Goal: Transaction & Acquisition: Purchase product/service

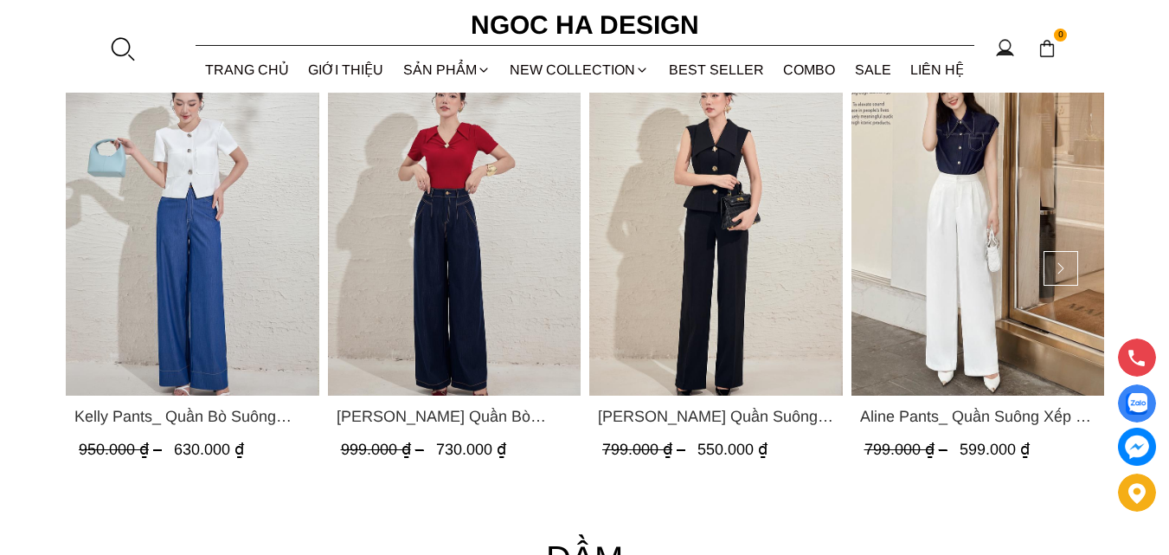
scroll to position [2510, 0]
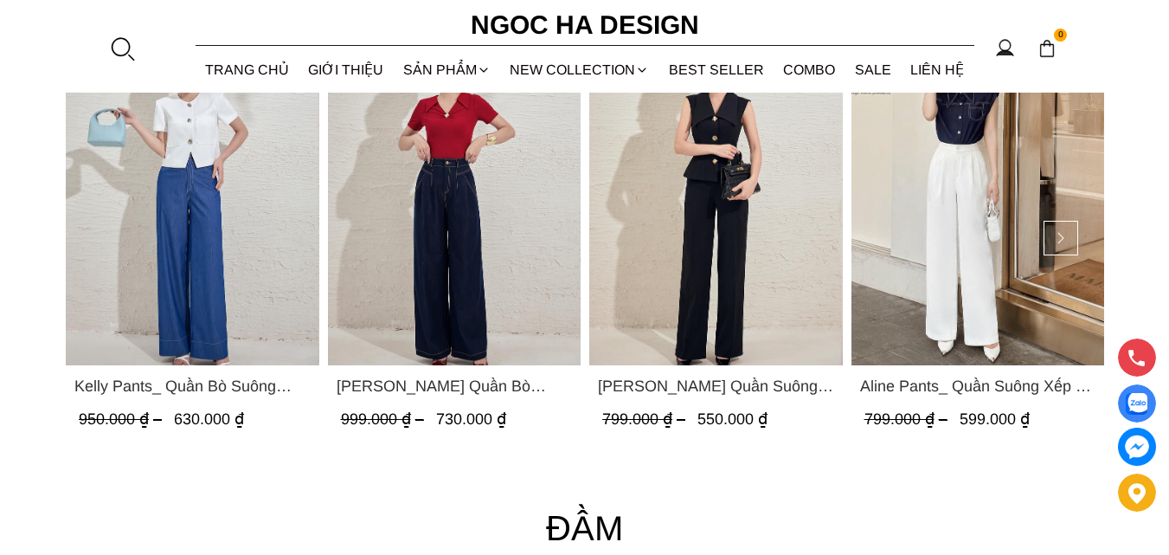
click at [266, 280] on img "Product image - Kelly Pants_ Quần Bò Suông Màu Xanh Q066" at bounding box center [193, 197] width 254 height 338
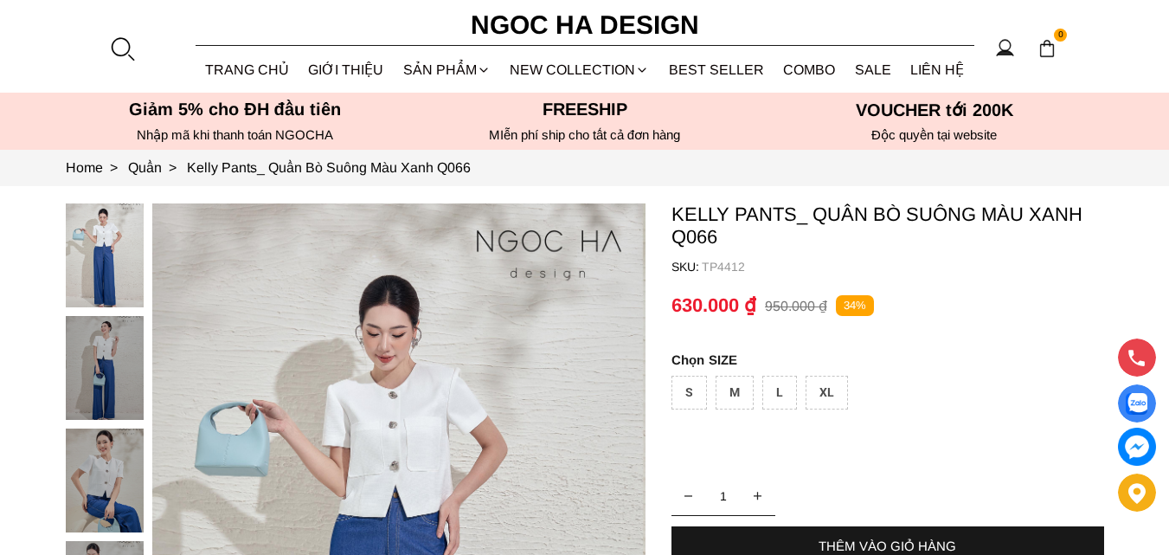
click at [119, 372] on img at bounding box center [105, 368] width 78 height 104
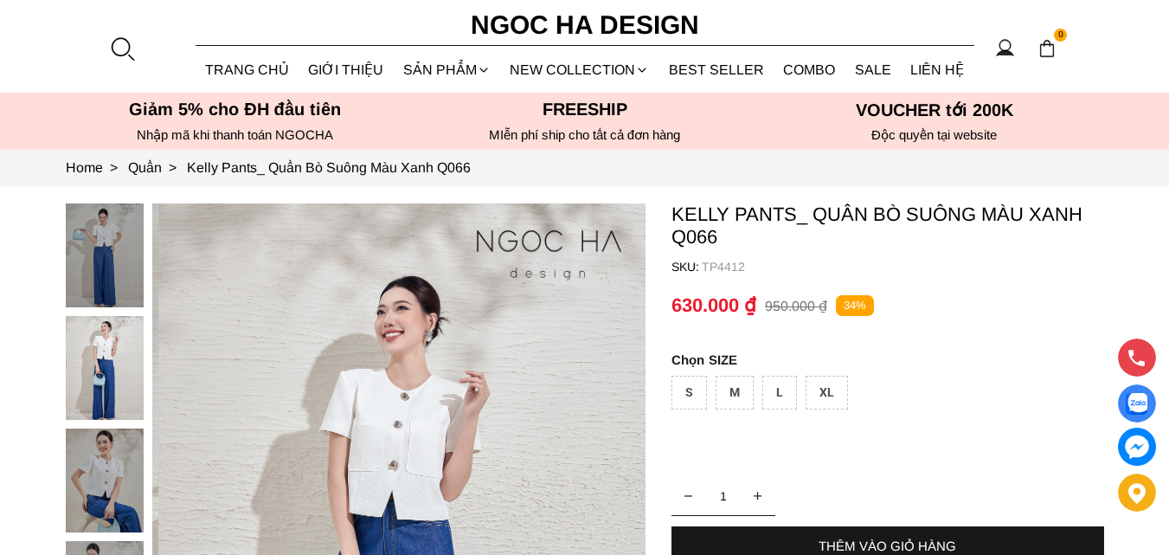
click at [113, 474] on img at bounding box center [105, 480] width 78 height 104
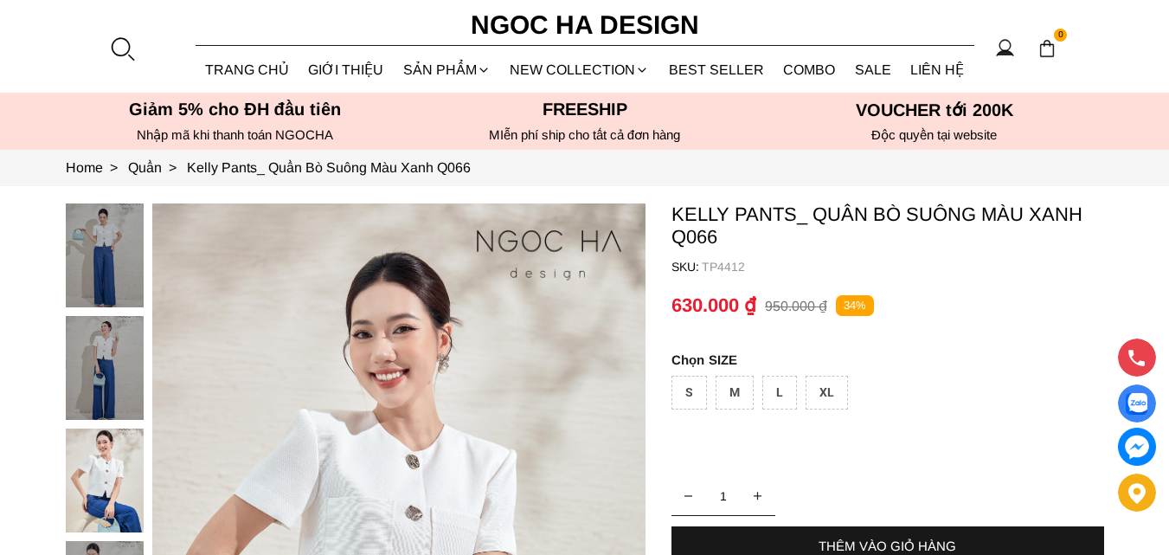
click at [81, 252] on img at bounding box center [105, 255] width 78 height 104
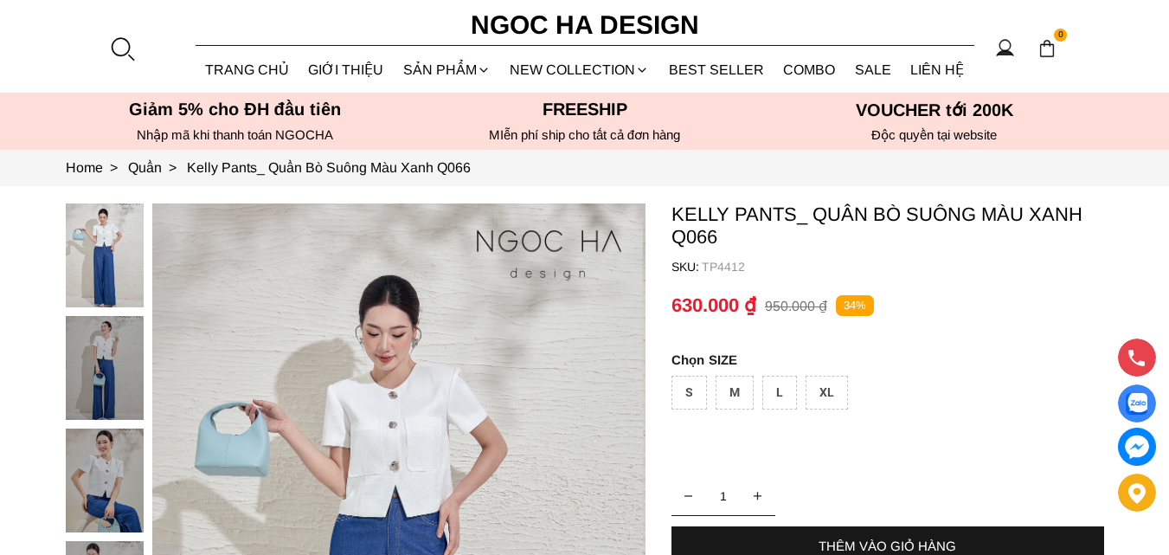
click at [113, 319] on img at bounding box center [105, 368] width 78 height 104
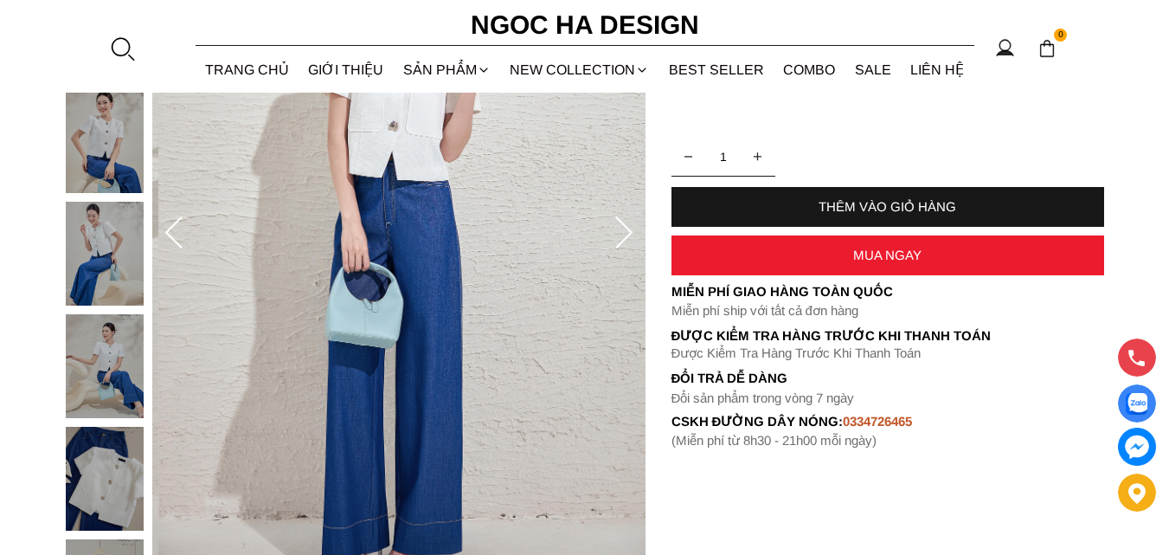
scroll to position [173, 0]
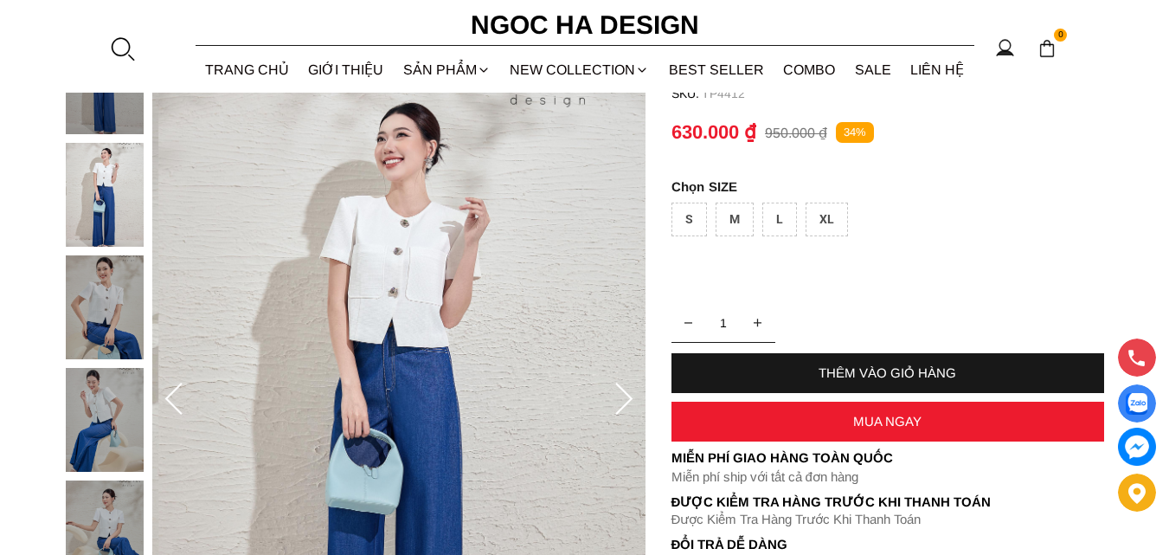
click at [742, 217] on div "M" at bounding box center [735, 220] width 38 height 34
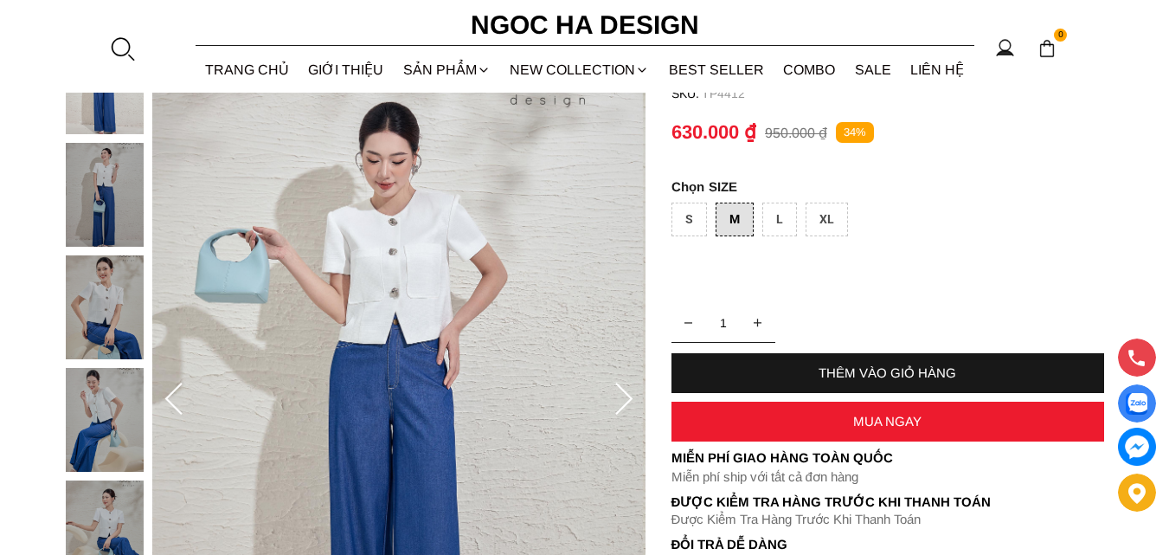
click at [827, 383] on div "THÊM VÀO GIỎ HÀNG" at bounding box center [888, 373] width 433 height 40
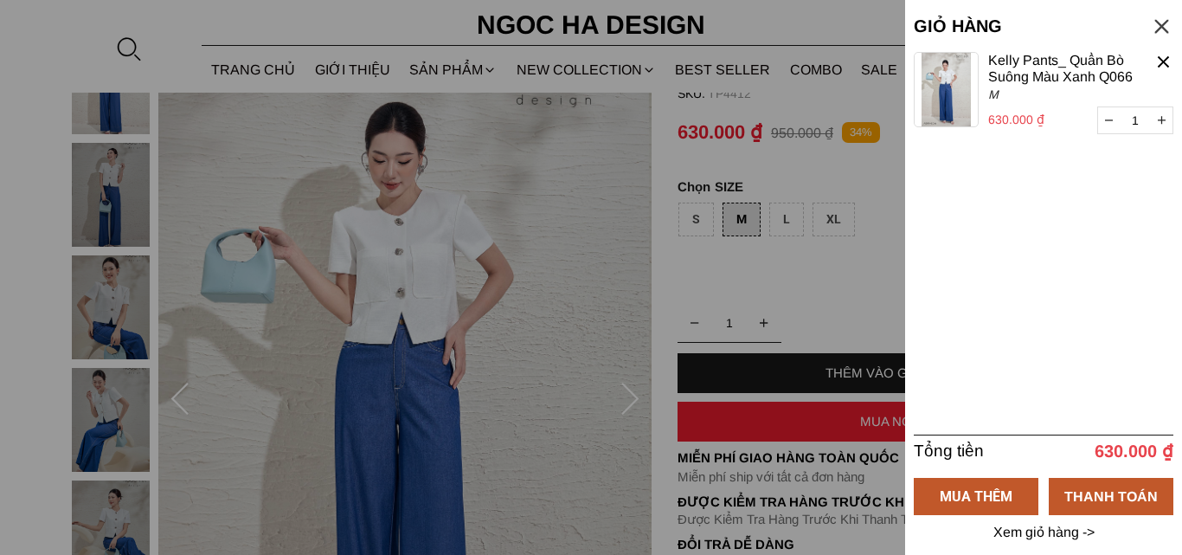
click at [786, 269] on div at bounding box center [591, 277] width 1182 height 555
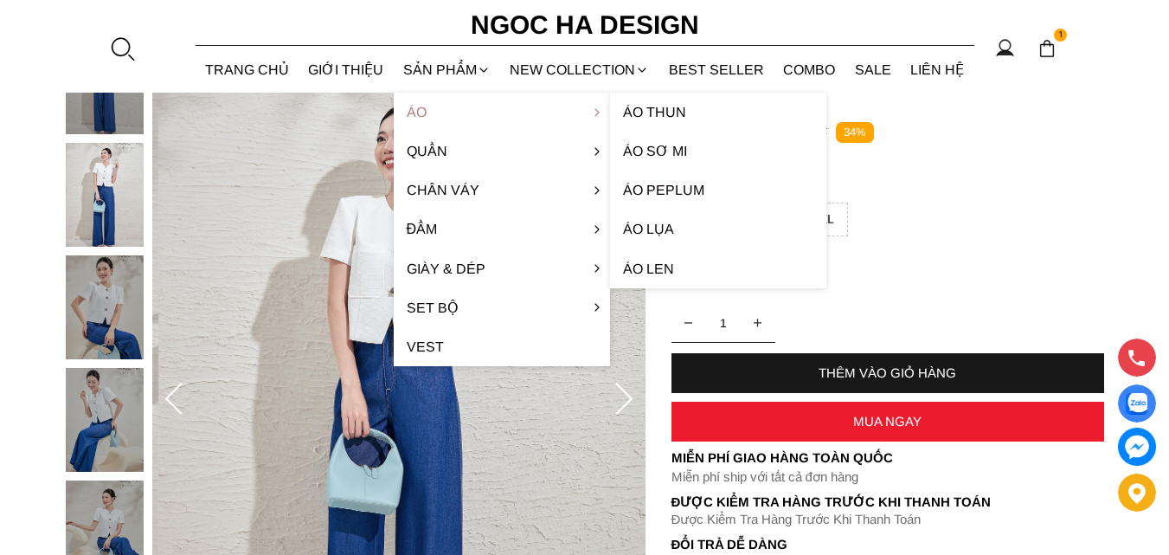
click at [441, 117] on link "Áo" at bounding box center [502, 112] width 216 height 39
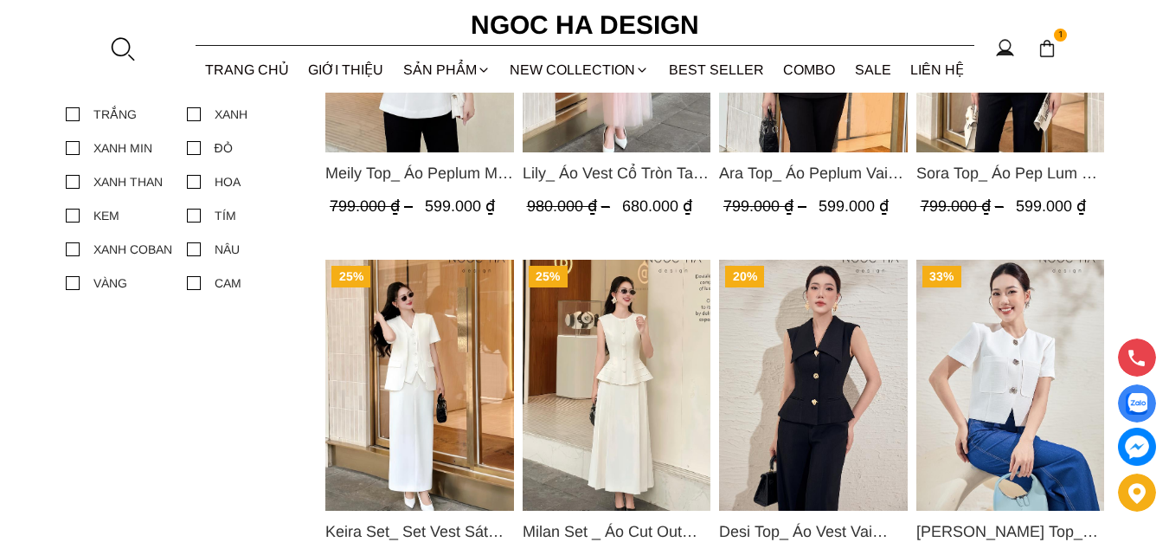
scroll to position [1125, 0]
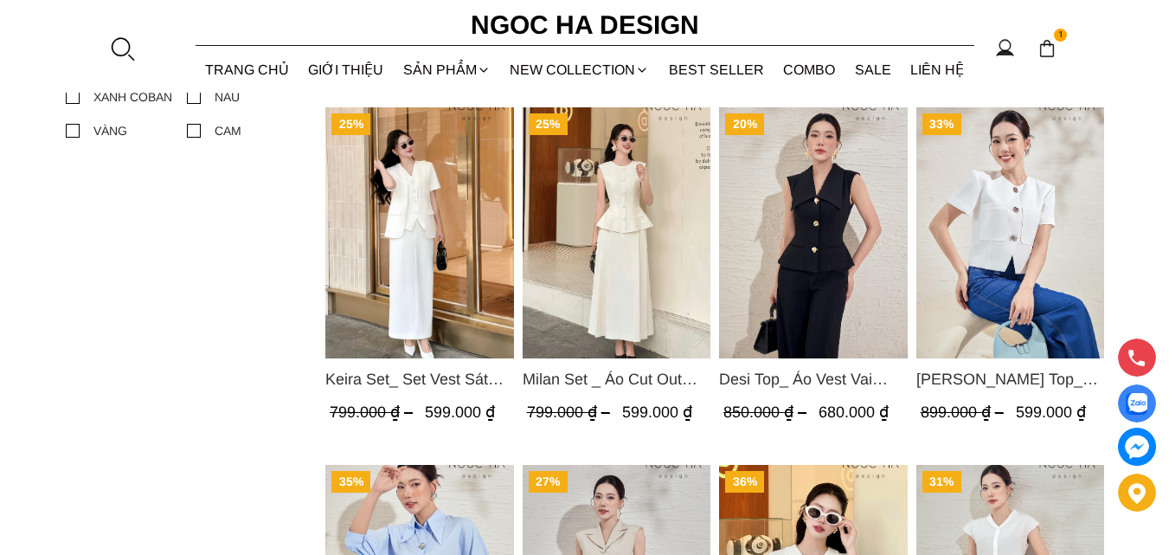
click at [967, 244] on img "Product image - Laura Top_ Áo Vest Cổ Tròn Dáng Suông Lửng A1079" at bounding box center [1010, 232] width 189 height 251
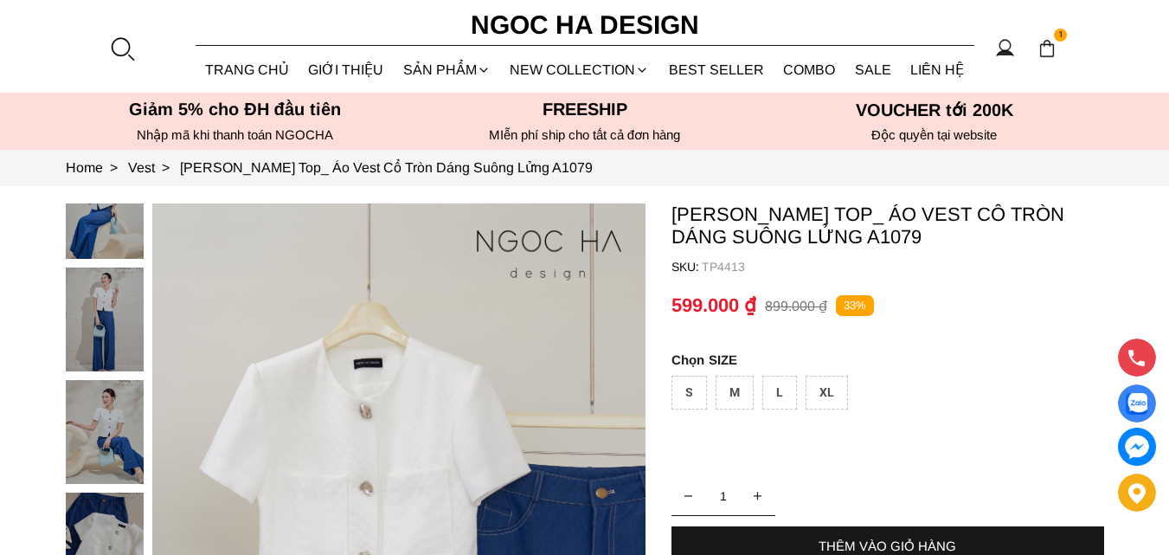
click at [731, 390] on div "M" at bounding box center [735, 393] width 38 height 34
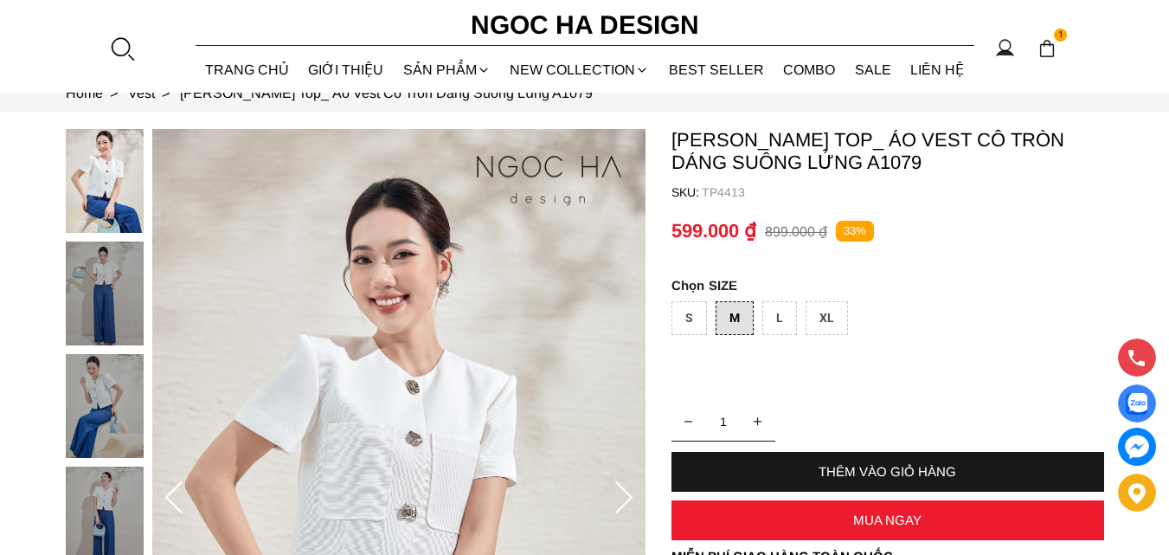
scroll to position [173, 0]
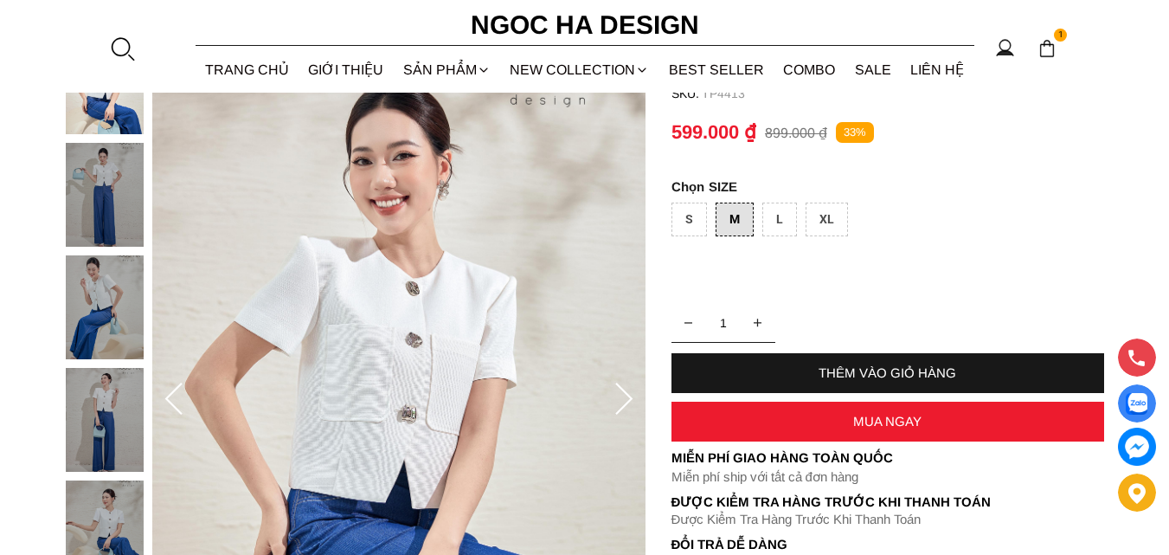
click at [805, 373] on div "THÊM VÀO GIỎ HÀNG" at bounding box center [888, 372] width 433 height 15
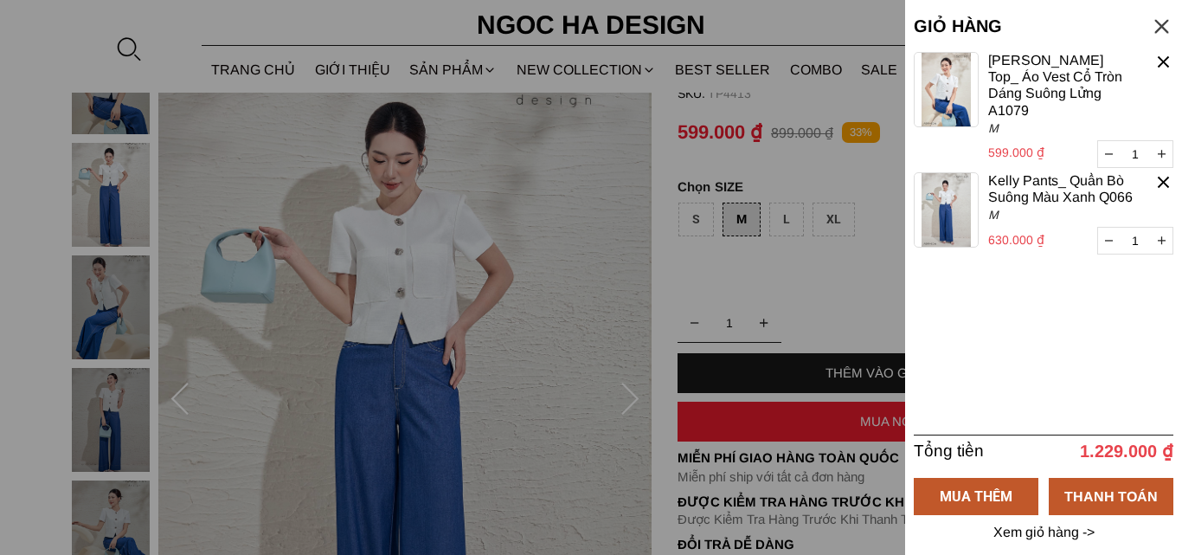
click at [829, 318] on div at bounding box center [591, 277] width 1182 height 555
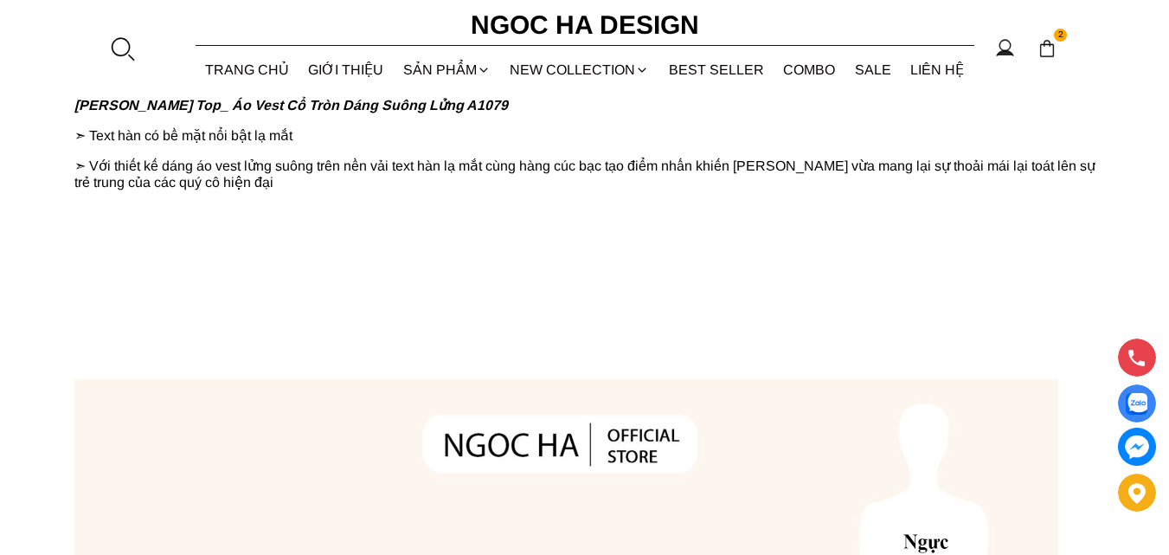
scroll to position [692, 0]
